Goal: Task Accomplishment & Management: Use online tool/utility

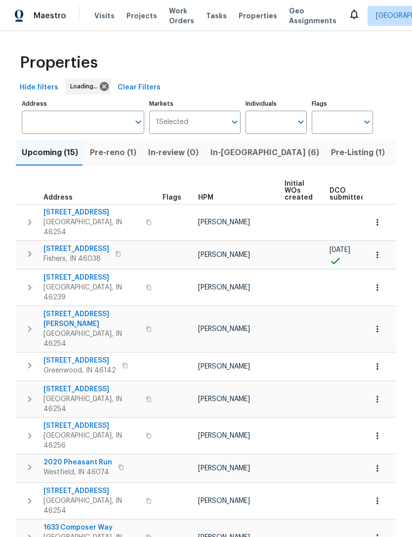
click at [47, 124] on input "Address" at bounding box center [76, 122] width 108 height 23
click at [42, 121] on input "Address" at bounding box center [76, 122] width 108 height 23
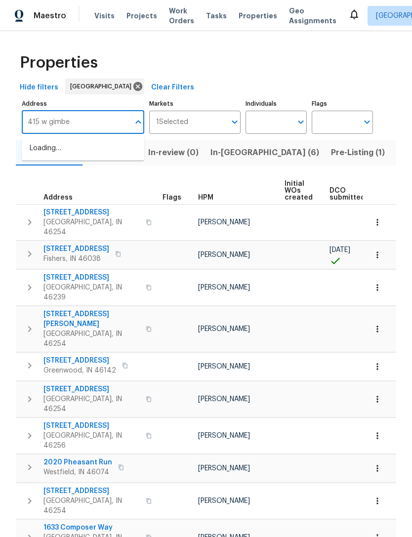
type input "415 w gimber"
click at [98, 16] on span "Visits" at bounding box center [104, 16] width 20 height 10
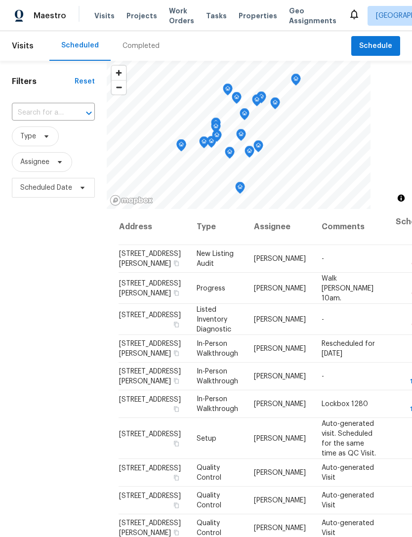
click at [29, 116] on input "text" at bounding box center [39, 112] width 55 height 15
type input "415 w gimber"
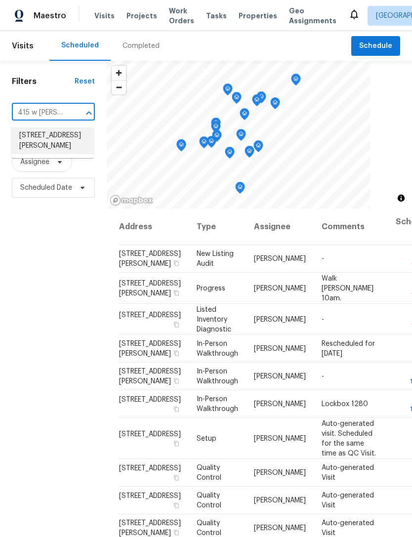
click at [31, 148] on li "415 W Gimber St, Indianapolis, IN 46225" at bounding box center [52, 141] width 83 height 27
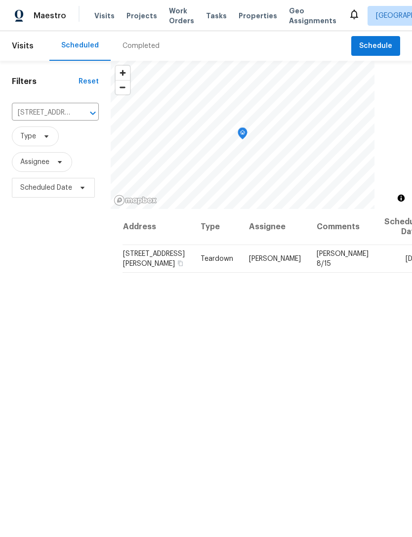
click at [0, 0] on span at bounding box center [0, 0] width 0 height 0
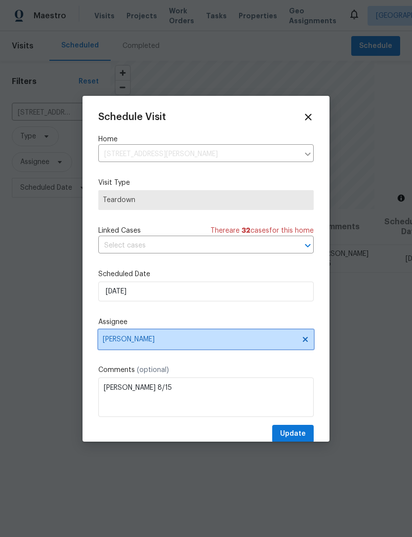
click at [285, 346] on span "[PERSON_NAME]" at bounding box center [206, 340] width 216 height 20
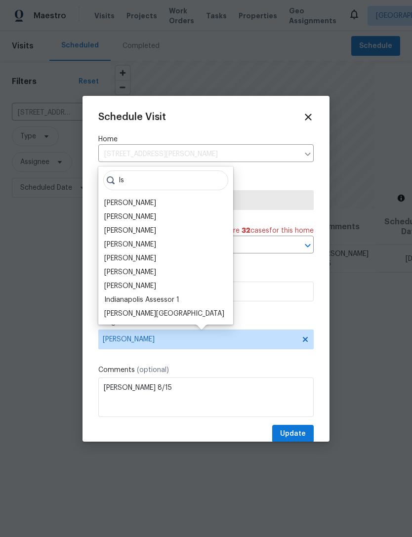
type input "Is"
click at [116, 285] on div "Isaul Martinez" at bounding box center [130, 286] width 52 height 10
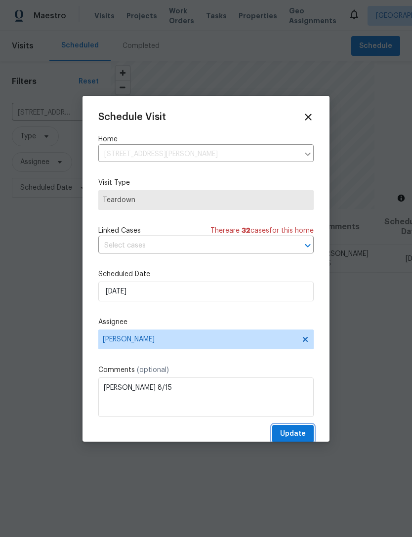
click at [303, 433] on span "Update" at bounding box center [293, 434] width 26 height 12
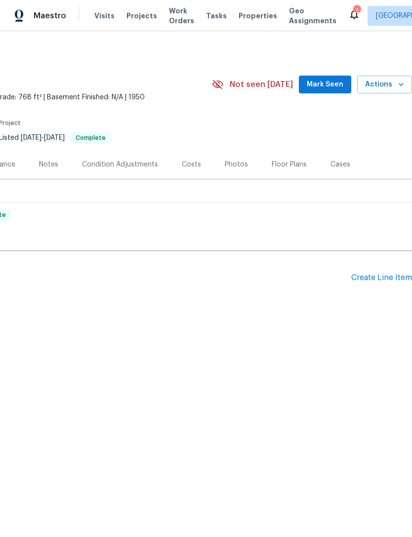
scroll to position [0, 146]
click at [382, 277] on div "Create Line Item" at bounding box center [381, 277] width 61 height 9
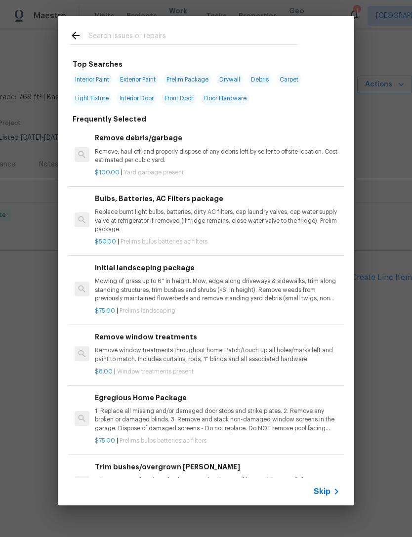
click at [333, 491] on icon at bounding box center [337, 492] width 12 height 12
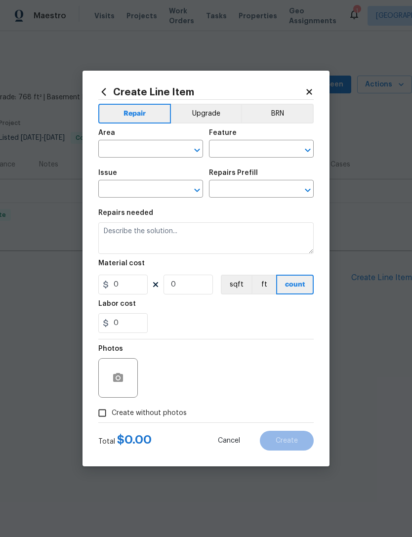
click at [116, 154] on input "text" at bounding box center [136, 149] width 77 height 15
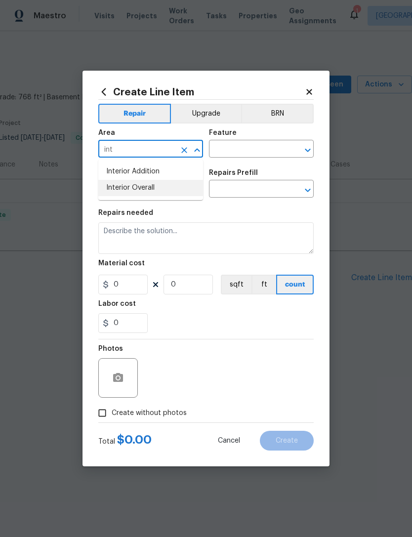
click at [118, 189] on li "Interior Overall" at bounding box center [150, 188] width 105 height 16
type input "Interior Overall"
click at [272, 147] on input "text" at bounding box center [247, 149] width 77 height 15
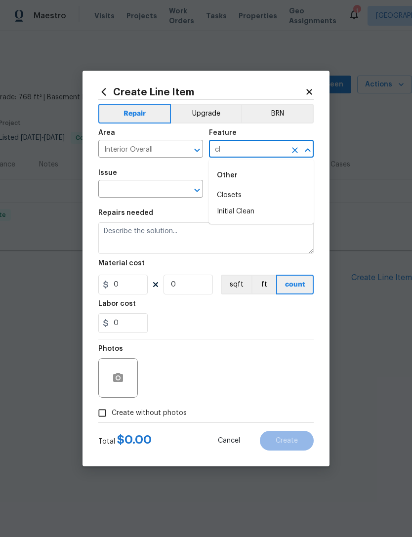
type input "c"
type input "m"
click at [249, 195] on li "Initial Clean" at bounding box center [261, 195] width 105 height 16
type input "Initial Clean"
click at [111, 192] on input "text" at bounding box center [136, 189] width 77 height 15
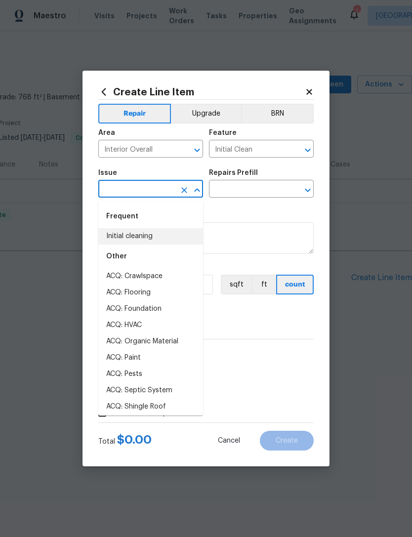
click at [111, 238] on li "Initial cleaning" at bounding box center [150, 236] width 105 height 16
type input "Initial cleaning"
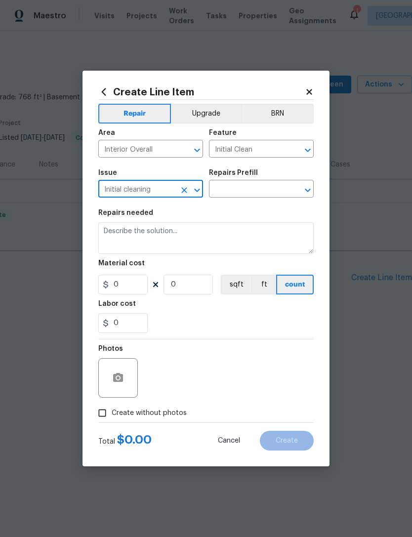
click at [268, 191] on input "text" at bounding box center [247, 189] width 77 height 15
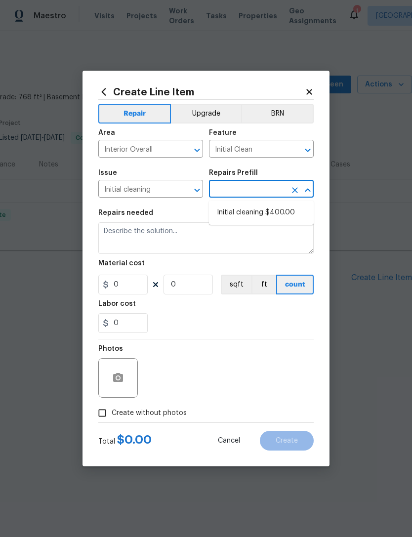
click at [289, 212] on li "Initial cleaning $400.00" at bounding box center [261, 213] width 105 height 16
type input "Initial cleaning $400.00"
type input "Home Readiness Packages"
type textarea "1. Wipe down exterior doors and trim. 2. Clean out all exterior light fixtures …"
type input "1"
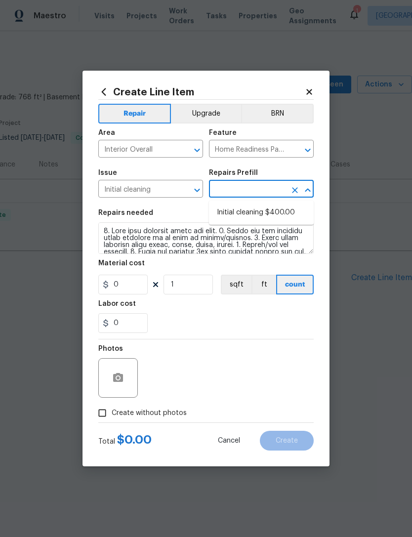
type input "Initial cleaning $400.00"
click at [127, 288] on input "400" at bounding box center [122, 285] width 49 height 20
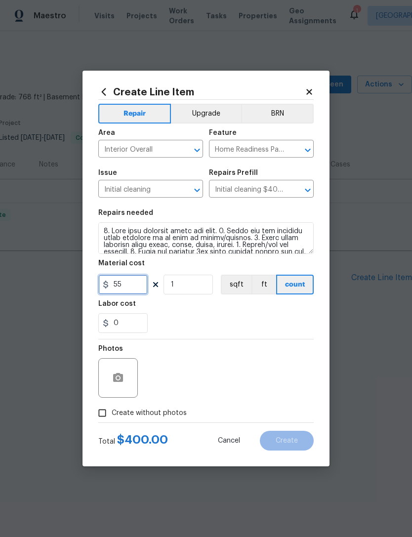
type input "55"
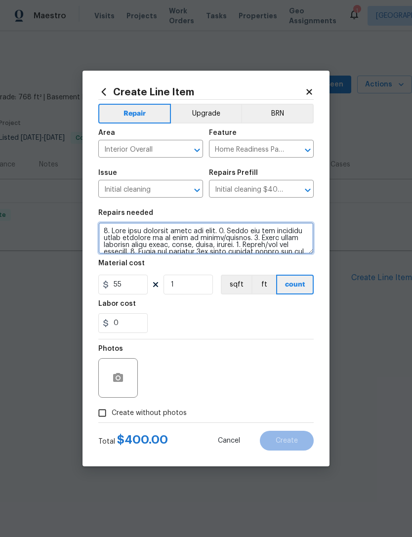
click at [109, 233] on textarea at bounding box center [206, 238] width 216 height 32
click at [115, 231] on textarea at bounding box center [206, 238] width 216 height 32
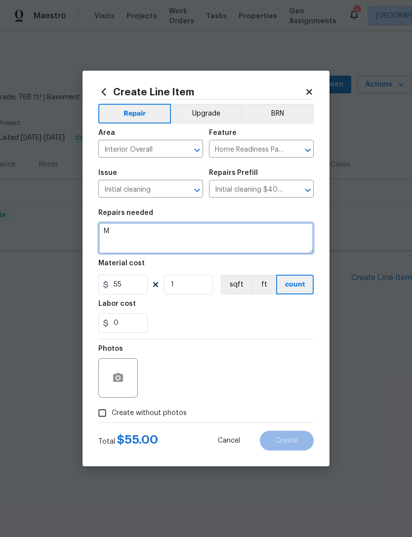
scroll to position [0, 0]
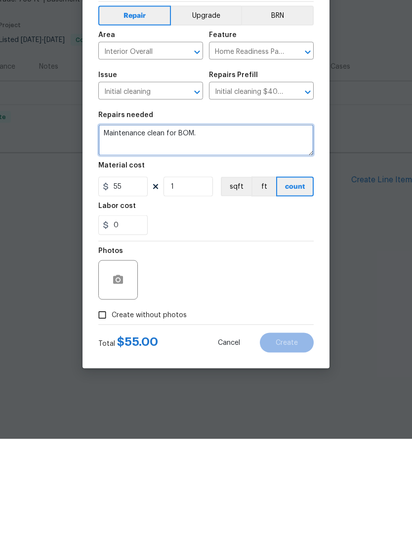
type textarea "Maintenance clean for BOM."
click at [99, 404] on input "Create without photos" at bounding box center [102, 413] width 19 height 19
checkbox input "true"
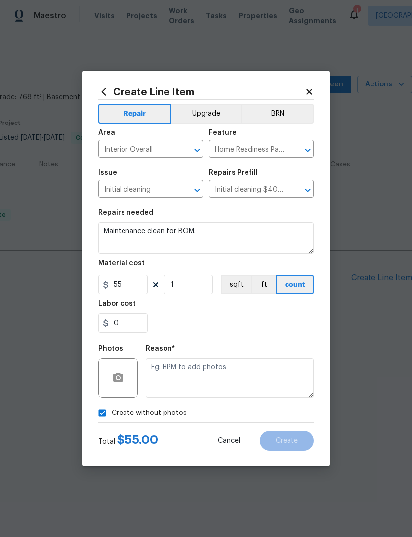
click at [290, 337] on section "Repairs needed Maintenance clean for BOM. Material cost 55 1 sqft ft count Labo…" at bounding box center [206, 271] width 216 height 135
click at [294, 330] on div "0" at bounding box center [206, 323] width 216 height 20
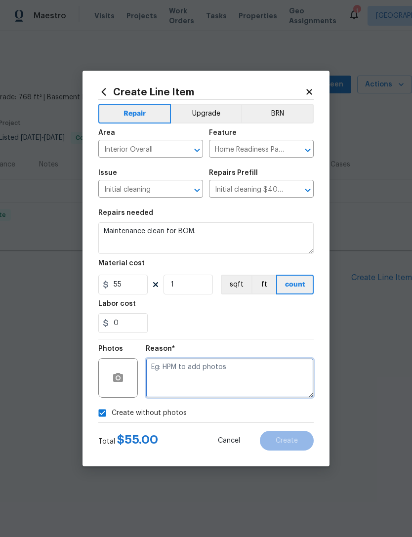
click at [262, 367] on textarea at bounding box center [230, 378] width 168 height 40
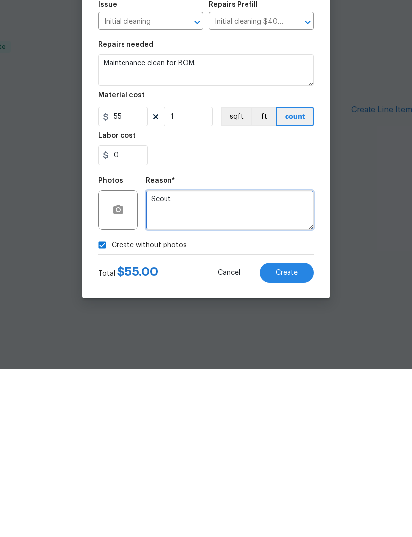
type textarea "Scout"
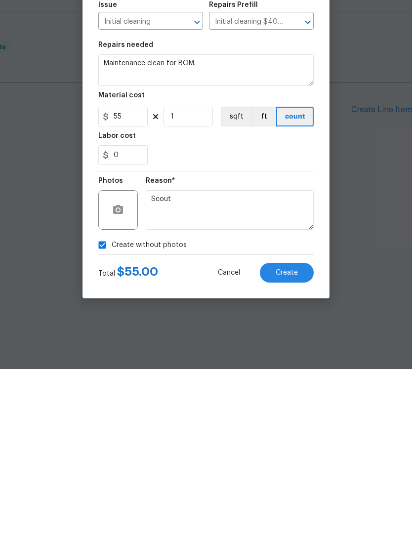
click at [306, 431] on button "Create" at bounding box center [287, 441] width 54 height 20
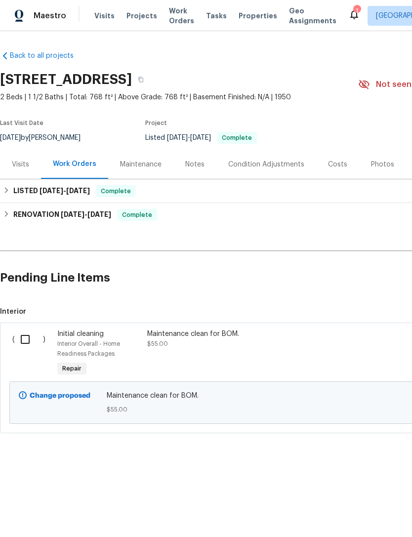
click at [28, 341] on input "checkbox" at bounding box center [29, 339] width 28 height 21
checkbox input "true"
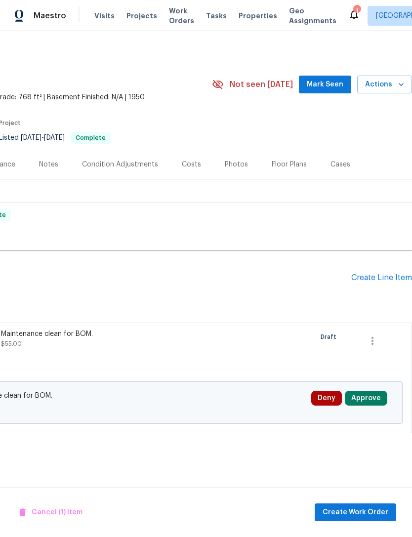
scroll to position [0, 146]
click at [357, 512] on span "Create Work Order" at bounding box center [356, 513] width 66 height 12
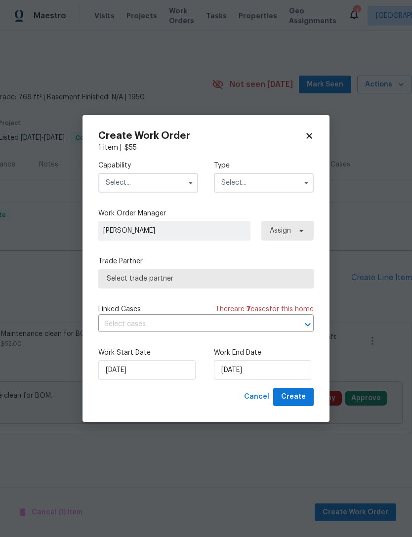
click at [112, 186] on input "text" at bounding box center [148, 183] width 100 height 20
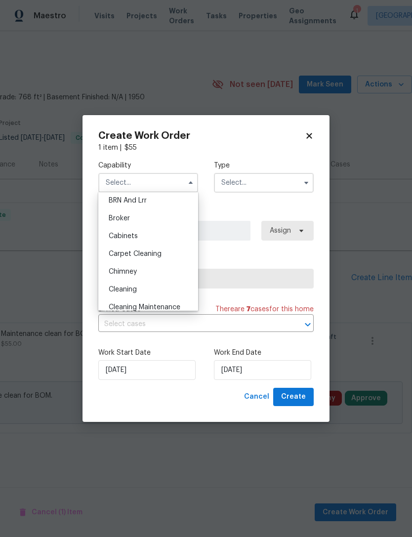
scroll to position [58, 0]
click at [109, 289] on span "Cleaning" at bounding box center [123, 287] width 28 height 7
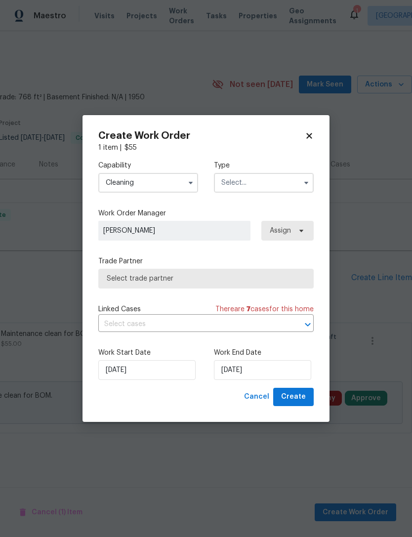
click at [283, 178] on input "text" at bounding box center [264, 183] width 100 height 20
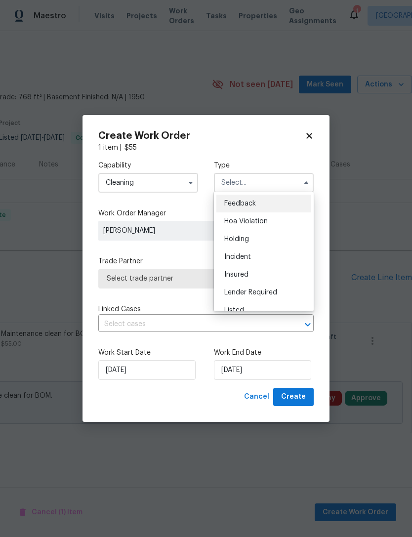
click at [118, 185] on input "Cleaning" at bounding box center [148, 183] width 100 height 20
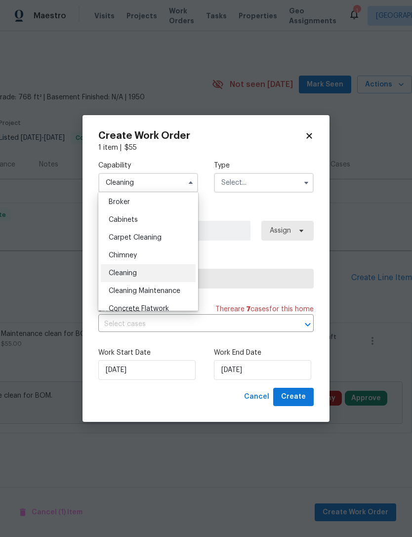
scroll to position [73, 0]
click at [112, 288] on span "Cleaning Maintenance" at bounding box center [145, 290] width 72 height 7
type input "Cleaning Maintenance"
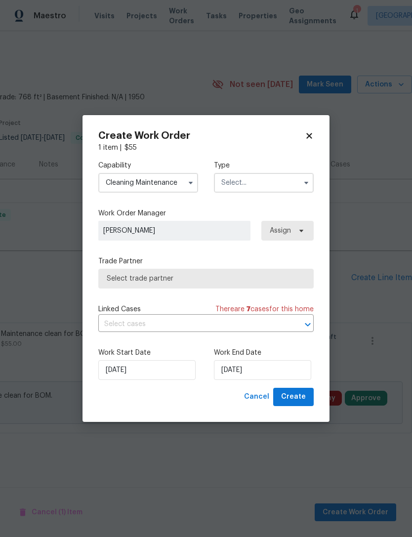
click at [279, 180] on input "text" at bounding box center [264, 183] width 100 height 20
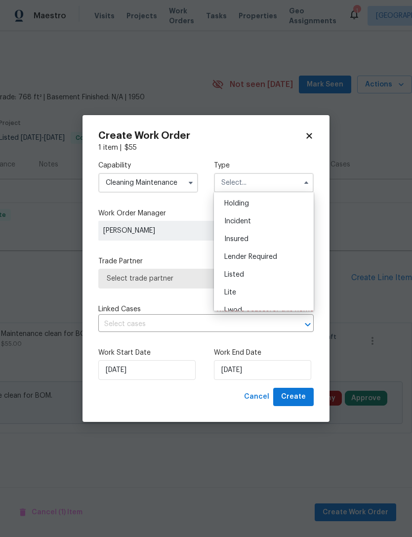
scroll to position [36, 0]
click at [266, 275] on div "Listed" at bounding box center [264, 275] width 95 height 18
type input "Listed"
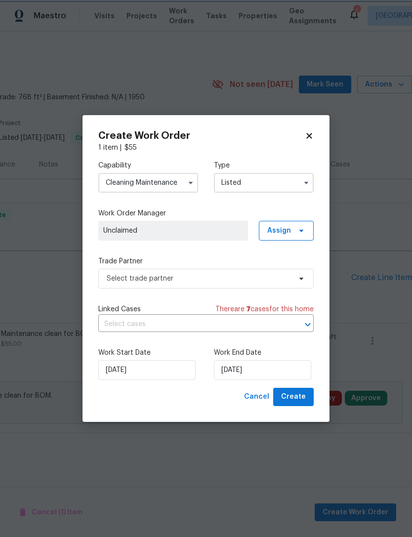
scroll to position [0, 0]
click at [303, 228] on icon at bounding box center [302, 231] width 8 height 8
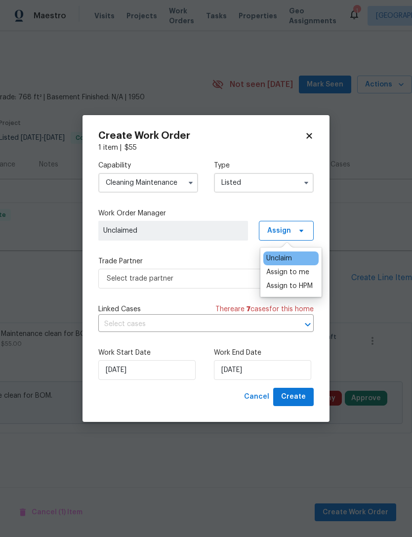
click at [308, 274] on div "Assign to me" at bounding box center [287, 272] width 43 height 10
click at [304, 273] on div "Assign to me" at bounding box center [287, 272] width 43 height 10
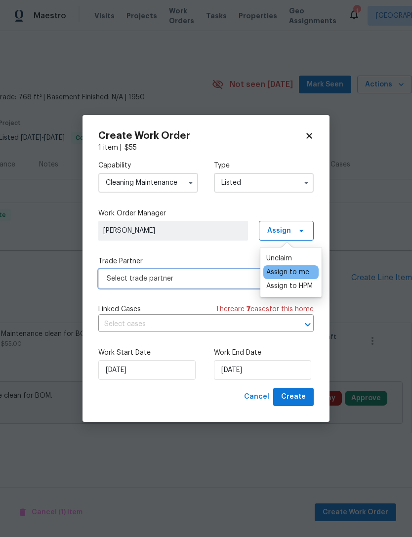
click at [110, 280] on span "Select trade partner" at bounding box center [199, 279] width 184 height 10
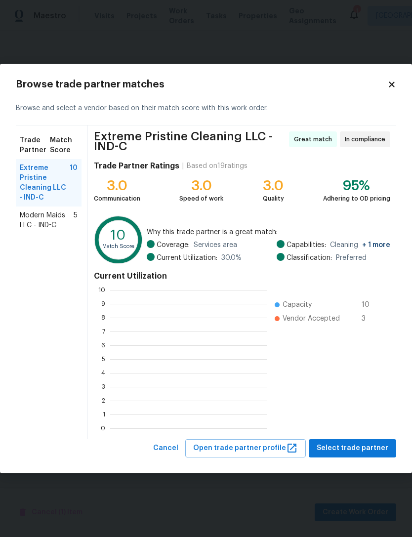
scroll to position [138, 157]
click at [29, 185] on span "Extreme Pristine Cleaning LLC - IND-C" at bounding box center [45, 183] width 50 height 40
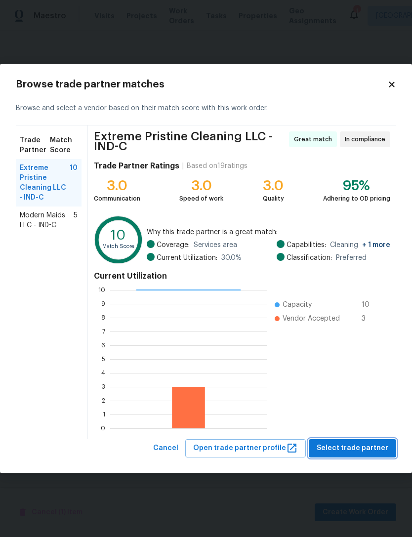
click at [364, 452] on span "Select trade partner" at bounding box center [353, 448] width 72 height 12
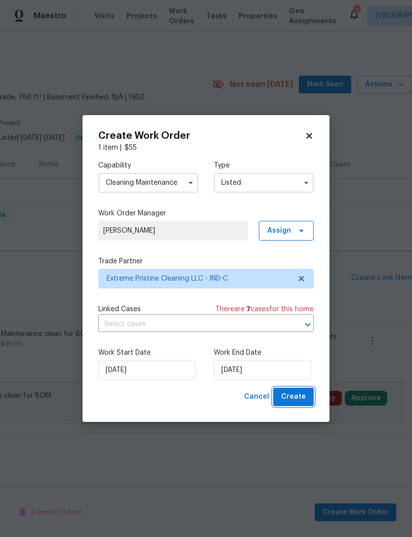
click at [304, 396] on span "Create" at bounding box center [293, 397] width 25 height 12
checkbox input "false"
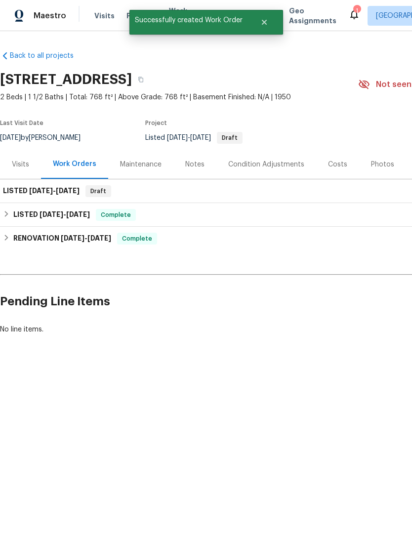
scroll to position [0, 0]
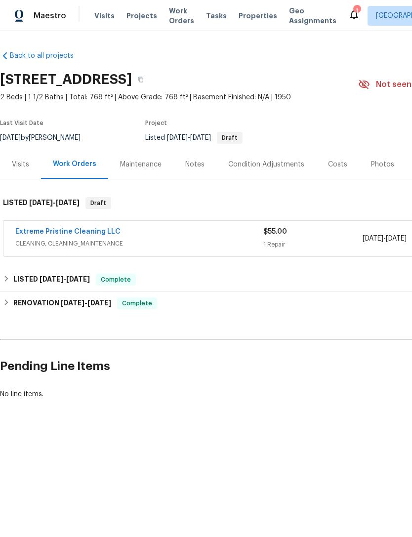
click at [37, 235] on link "Extreme Pristine Cleaning LLC" at bounding box center [67, 231] width 105 height 7
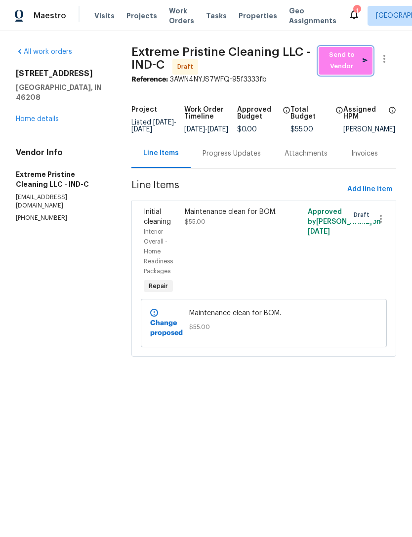
click at [349, 59] on span "Send to Vendor" at bounding box center [346, 60] width 44 height 23
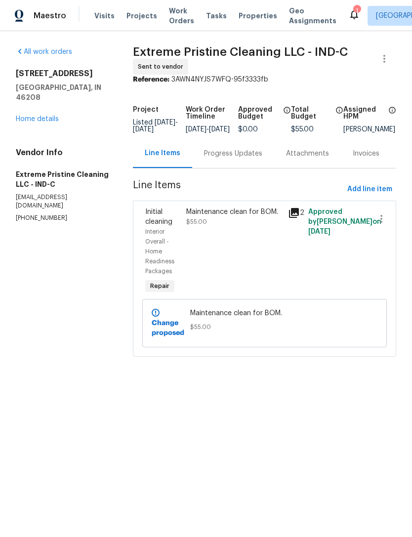
click at [260, 258] on div "Maintenance clean for BOM. $55.00" at bounding box center [234, 251] width 102 height 95
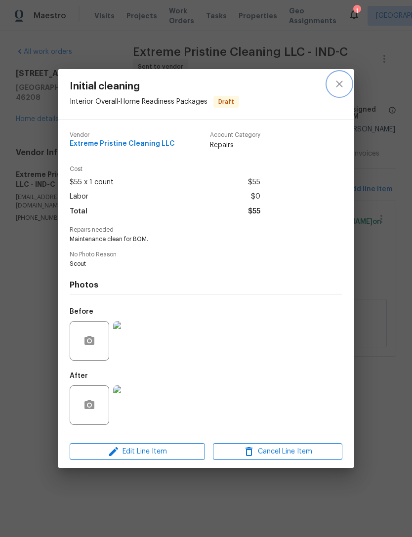
click at [347, 84] on button "close" at bounding box center [340, 84] width 24 height 24
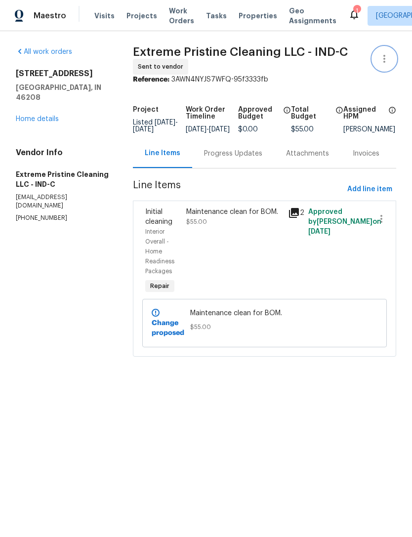
click at [387, 57] on icon "button" at bounding box center [385, 59] width 12 height 12
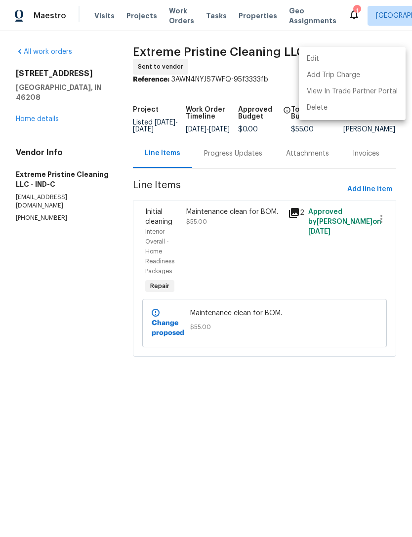
click at [245, 260] on div at bounding box center [206, 268] width 412 height 537
